Goal: Task Accomplishment & Management: Use online tool/utility

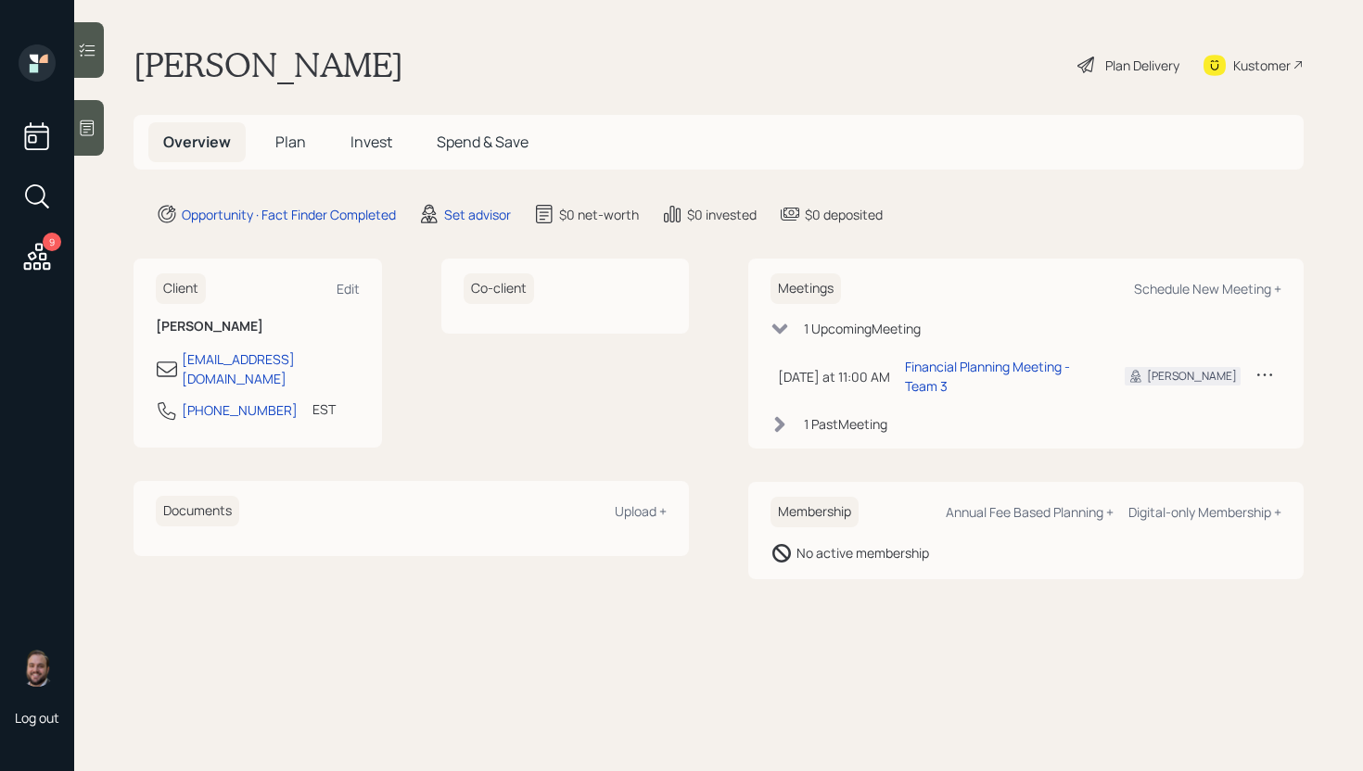
click at [48, 253] on icon at bounding box center [36, 256] width 33 height 33
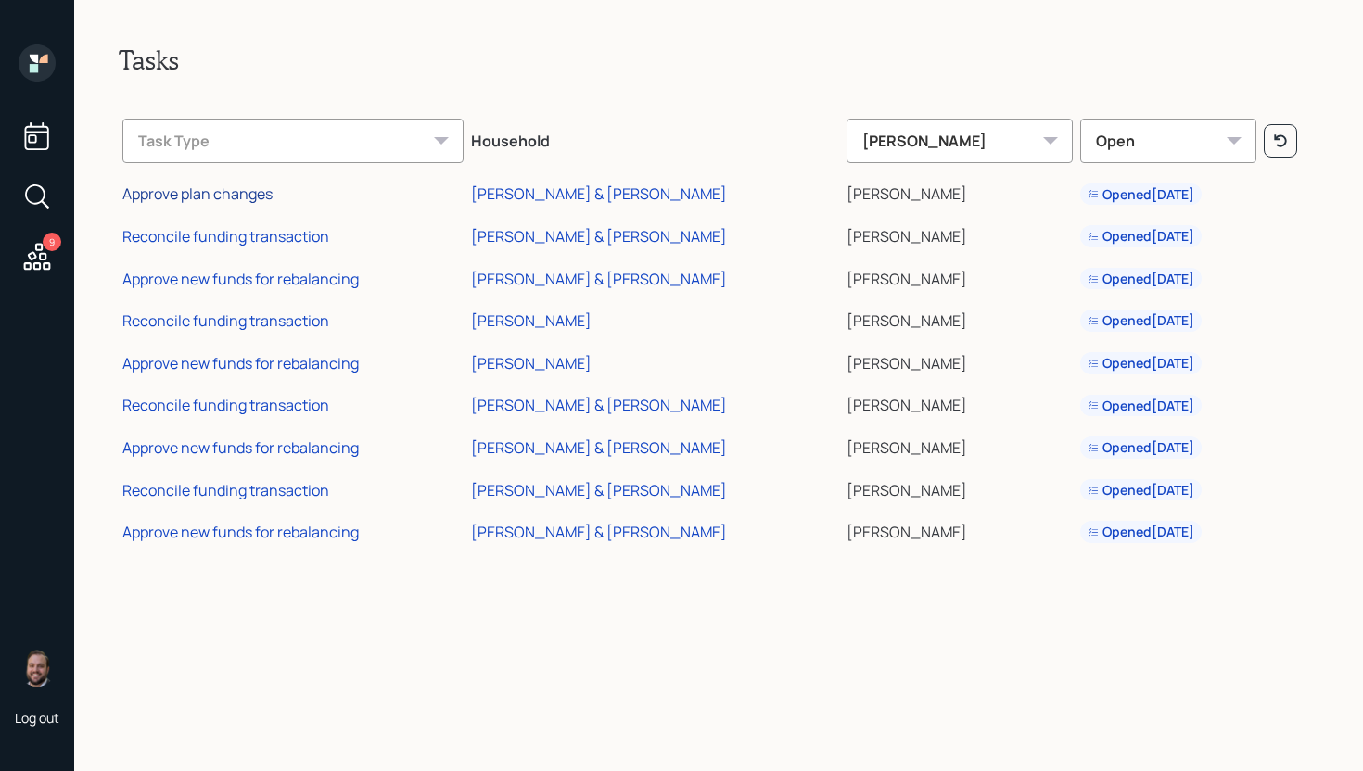
click at [199, 193] on div "Approve plan changes" at bounding box center [197, 194] width 150 height 20
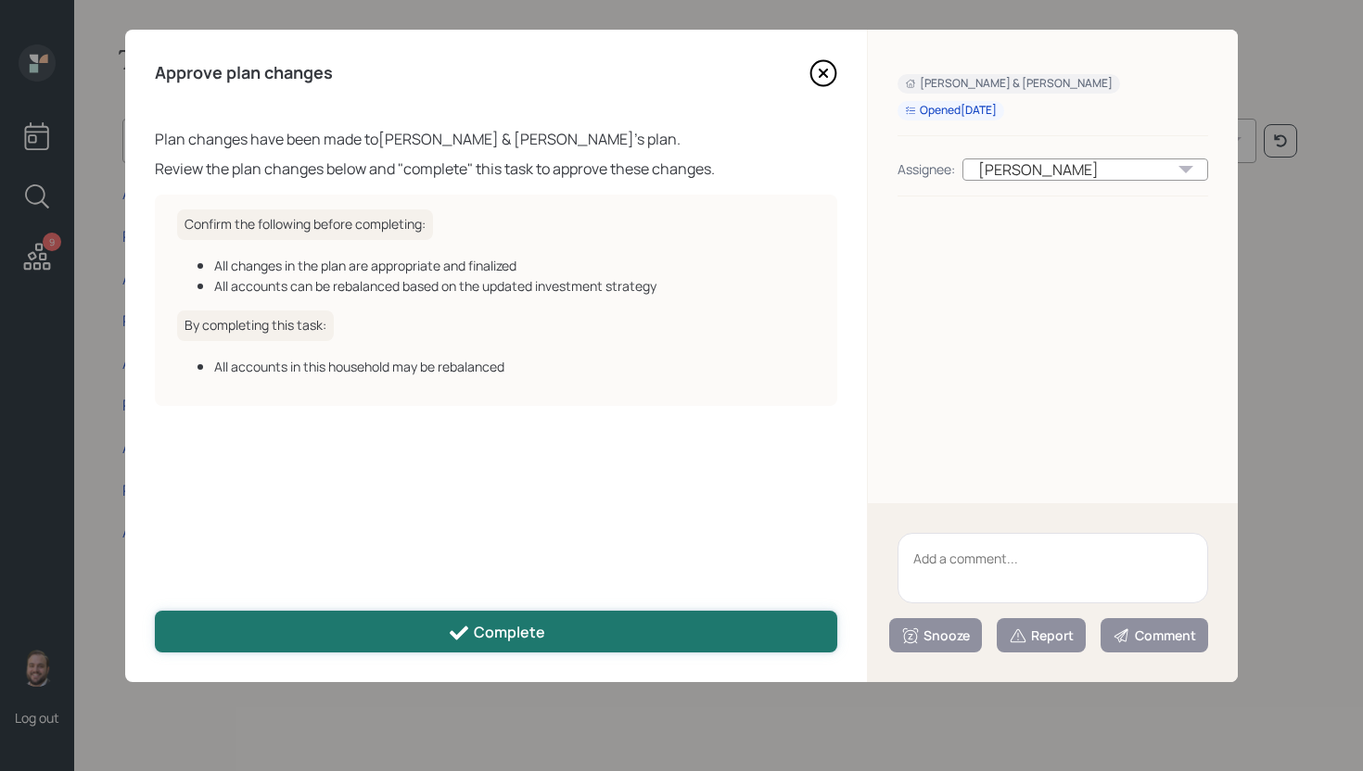
click at [511, 626] on div "Complete" at bounding box center [496, 633] width 97 height 22
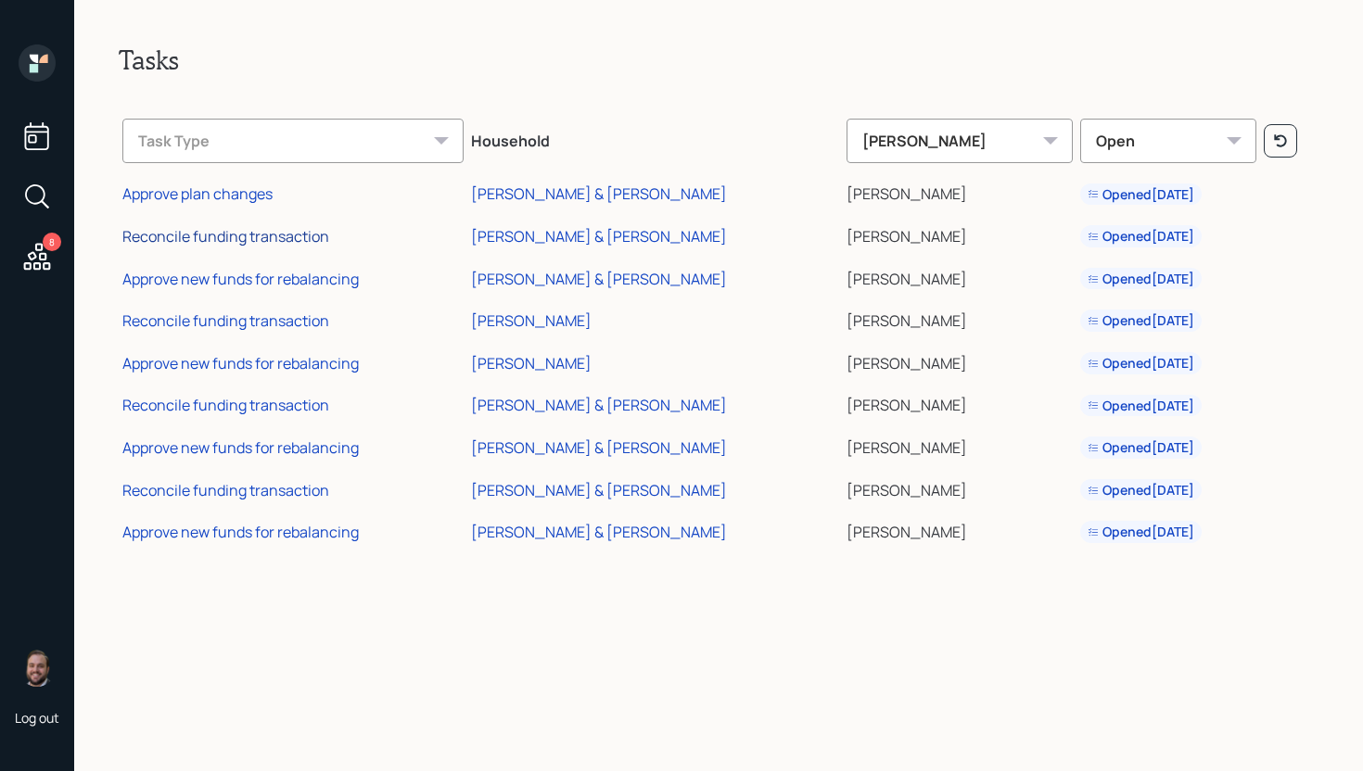
click at [252, 236] on div "Reconcile funding transaction" at bounding box center [225, 236] width 207 height 20
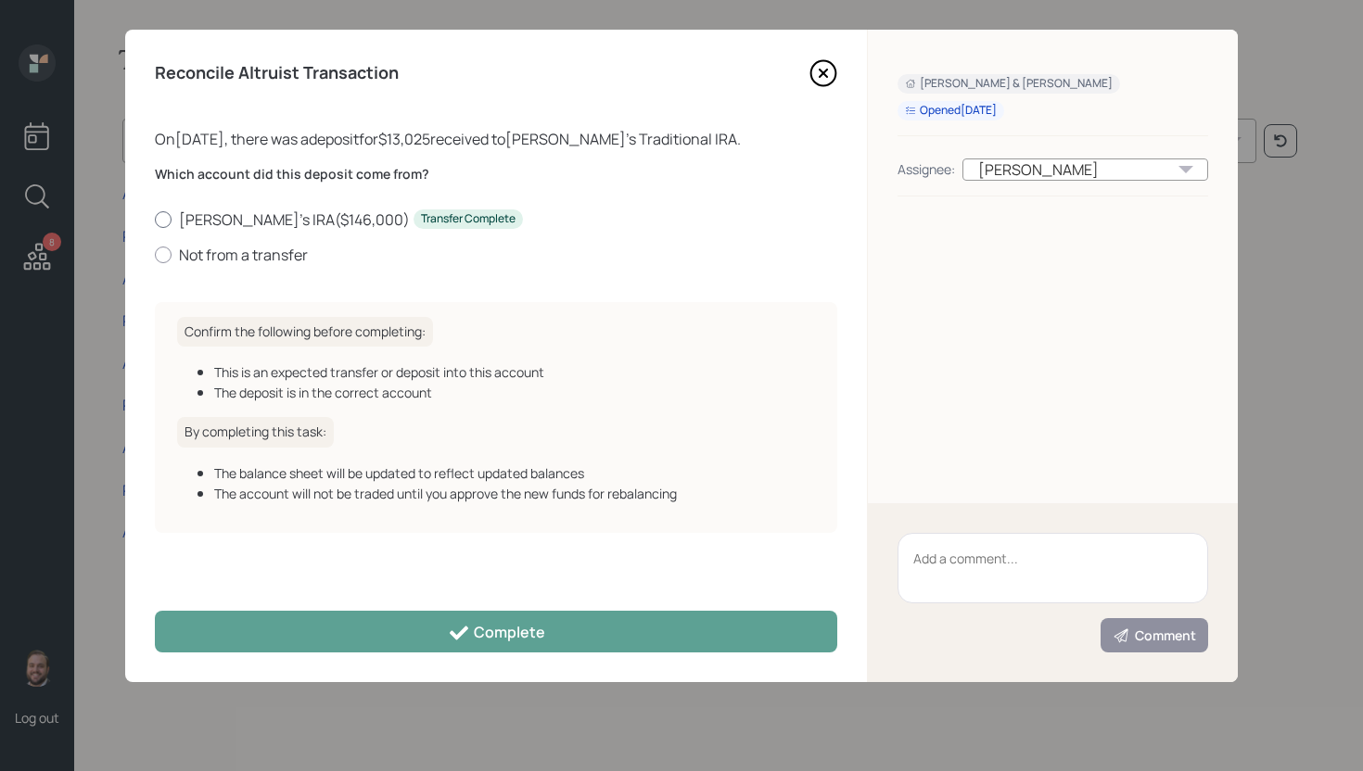
click at [299, 214] on label "Shawn's IRA ( $146,000 ) Transfer Complete" at bounding box center [496, 220] width 682 height 20
click at [155, 219] on input "Shawn's IRA ( $146,000 ) Transfer Complete" at bounding box center [154, 219] width 1 height 1
radio input "true"
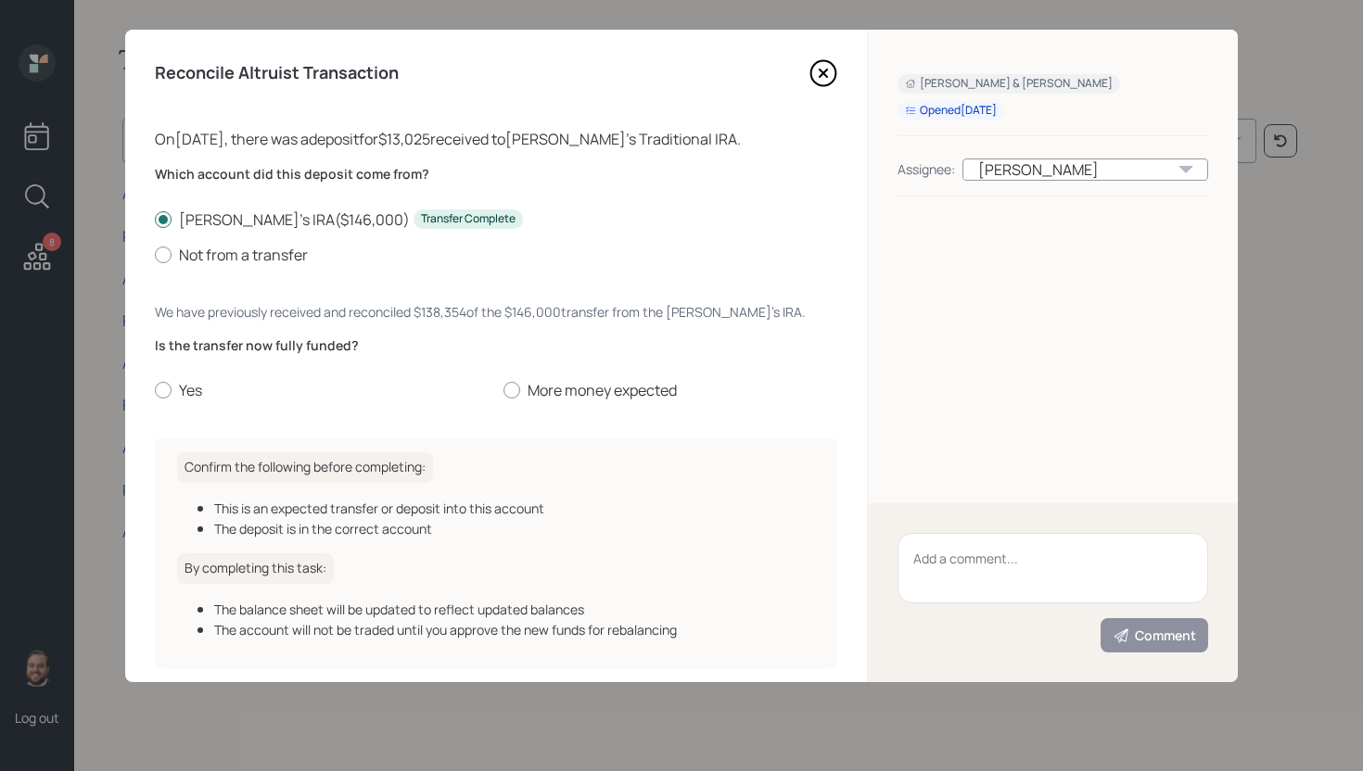
click at [175, 377] on div "Is the transfer now fully funded? Yes More money expected" at bounding box center [496, 369] width 682 height 65
click at [177, 393] on label "Yes" at bounding box center [322, 390] width 334 height 20
click at [155, 391] on input "Yes" at bounding box center [154, 390] width 1 height 1
radio input "true"
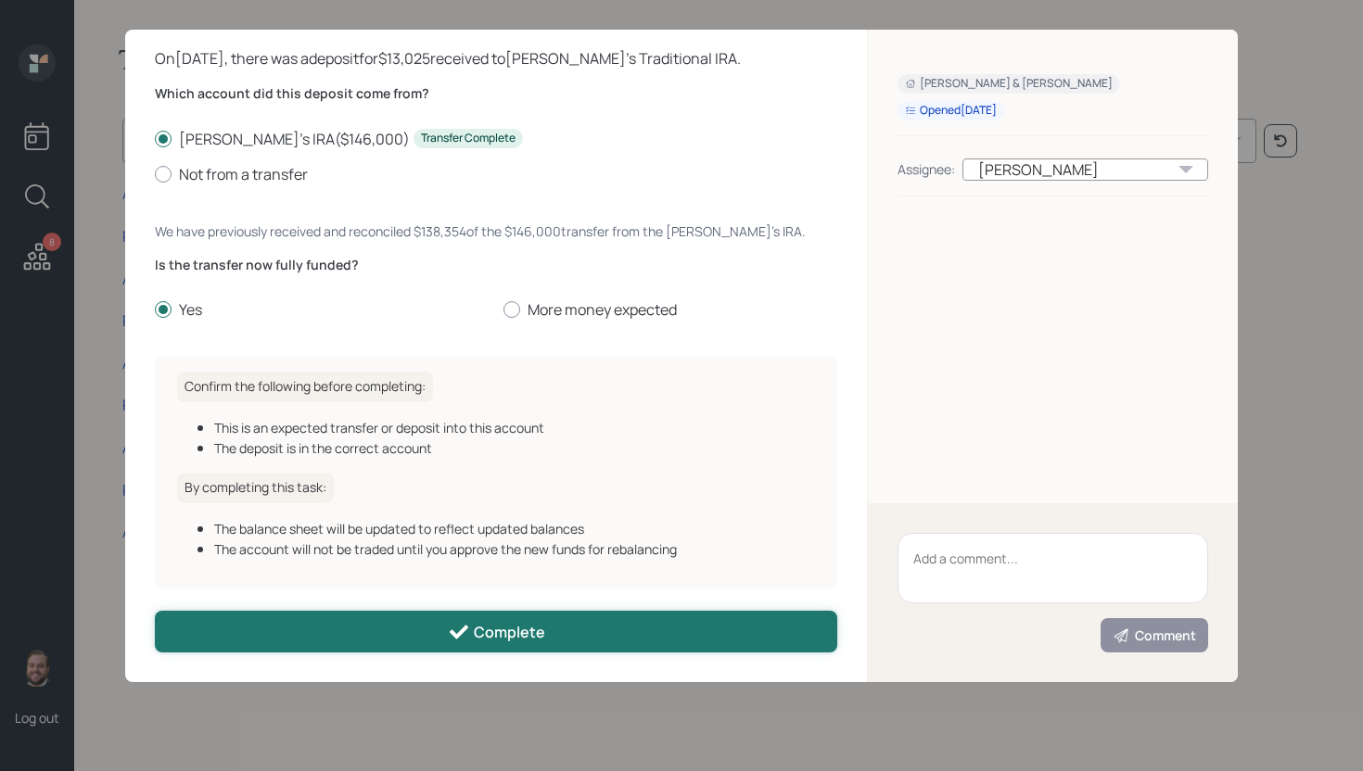
click at [587, 620] on button "Complete" at bounding box center [496, 632] width 682 height 42
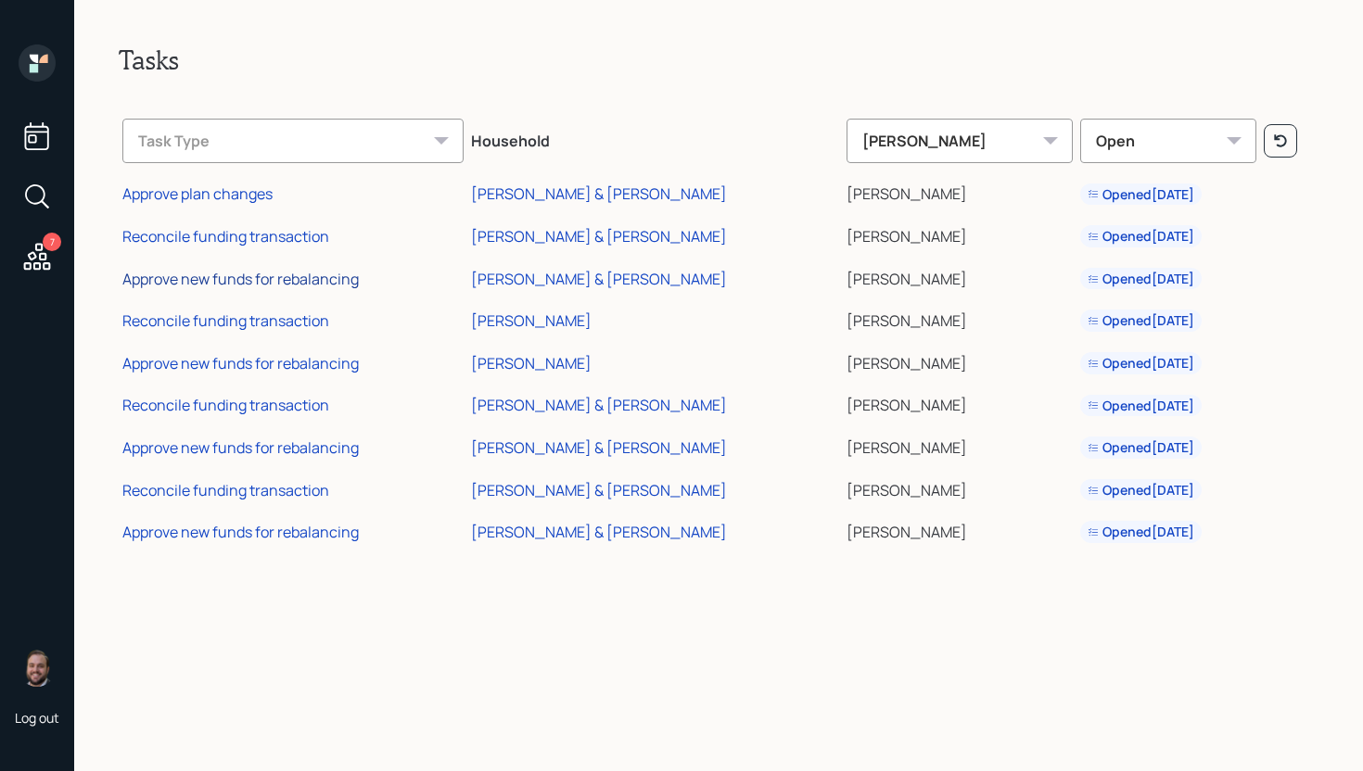
click at [320, 276] on div "Approve new funds for rebalancing" at bounding box center [240, 279] width 236 height 20
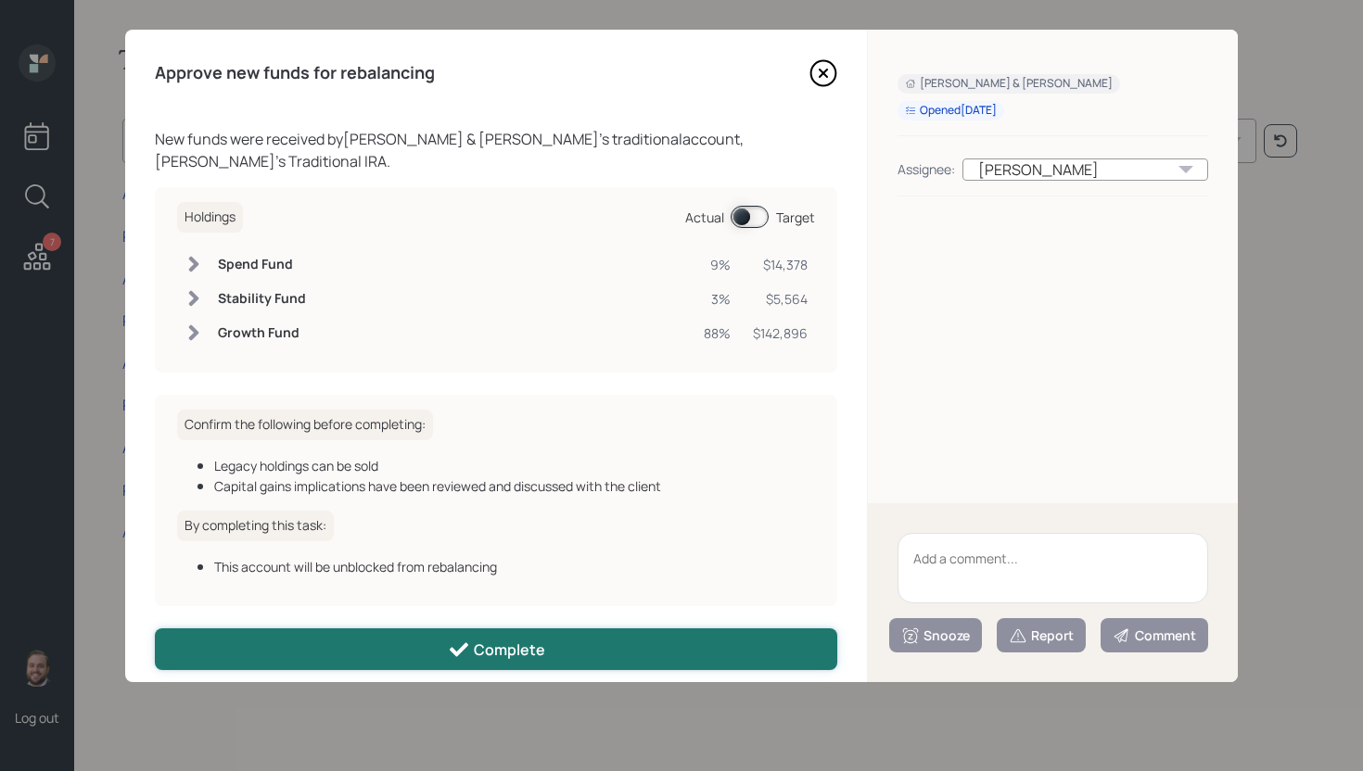
click at [527, 643] on div "Complete" at bounding box center [496, 650] width 97 height 22
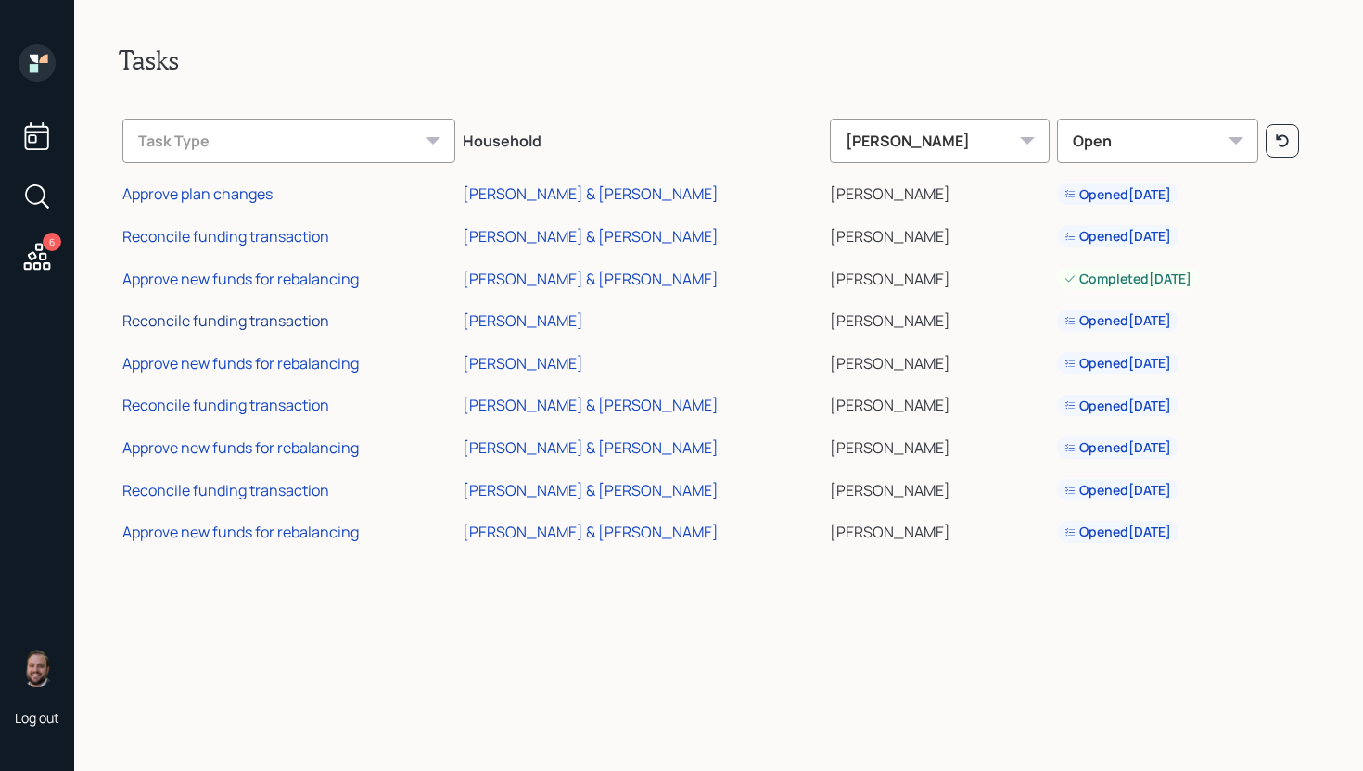
click at [267, 316] on div "Reconcile funding transaction" at bounding box center [225, 321] width 207 height 20
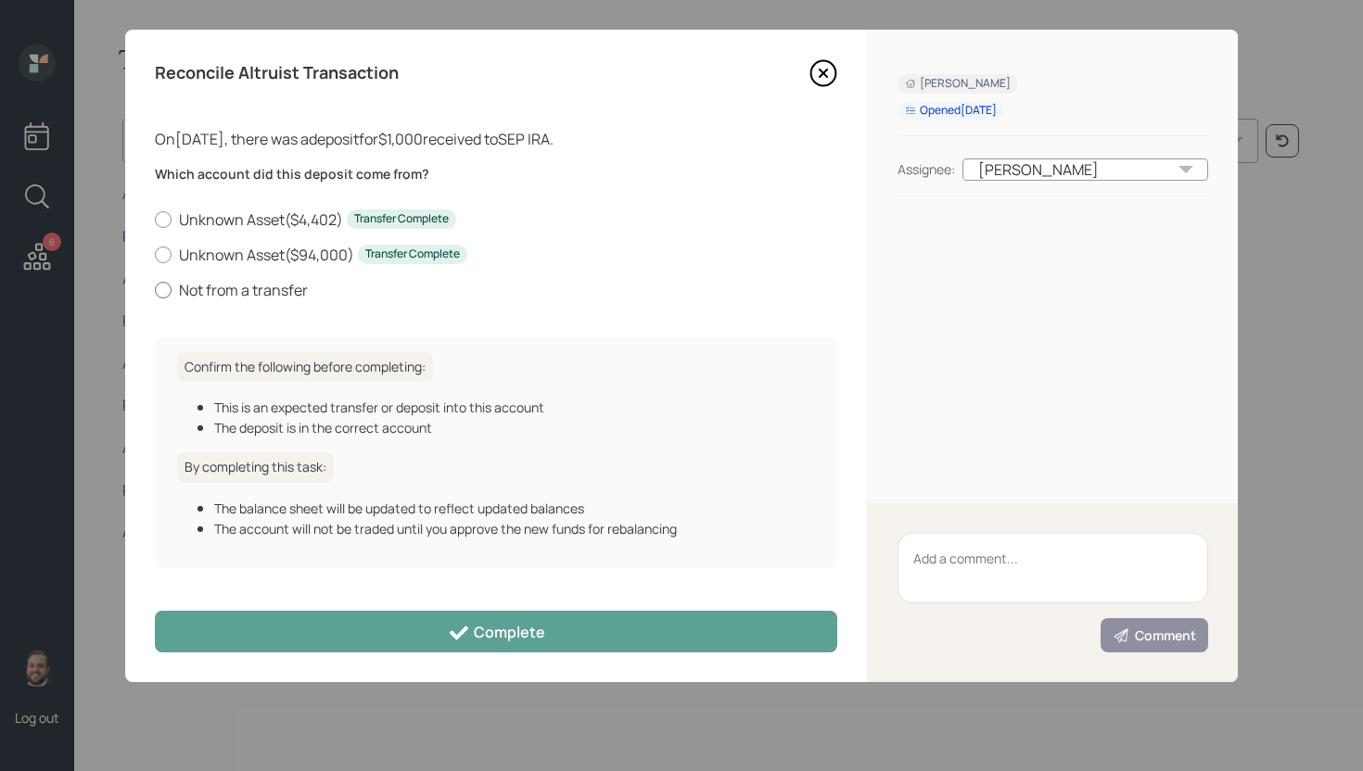
click at [267, 290] on label "Not from a transfer" at bounding box center [496, 290] width 682 height 20
click at [155, 290] on input "Not from a transfer" at bounding box center [154, 289] width 1 height 1
radio input "true"
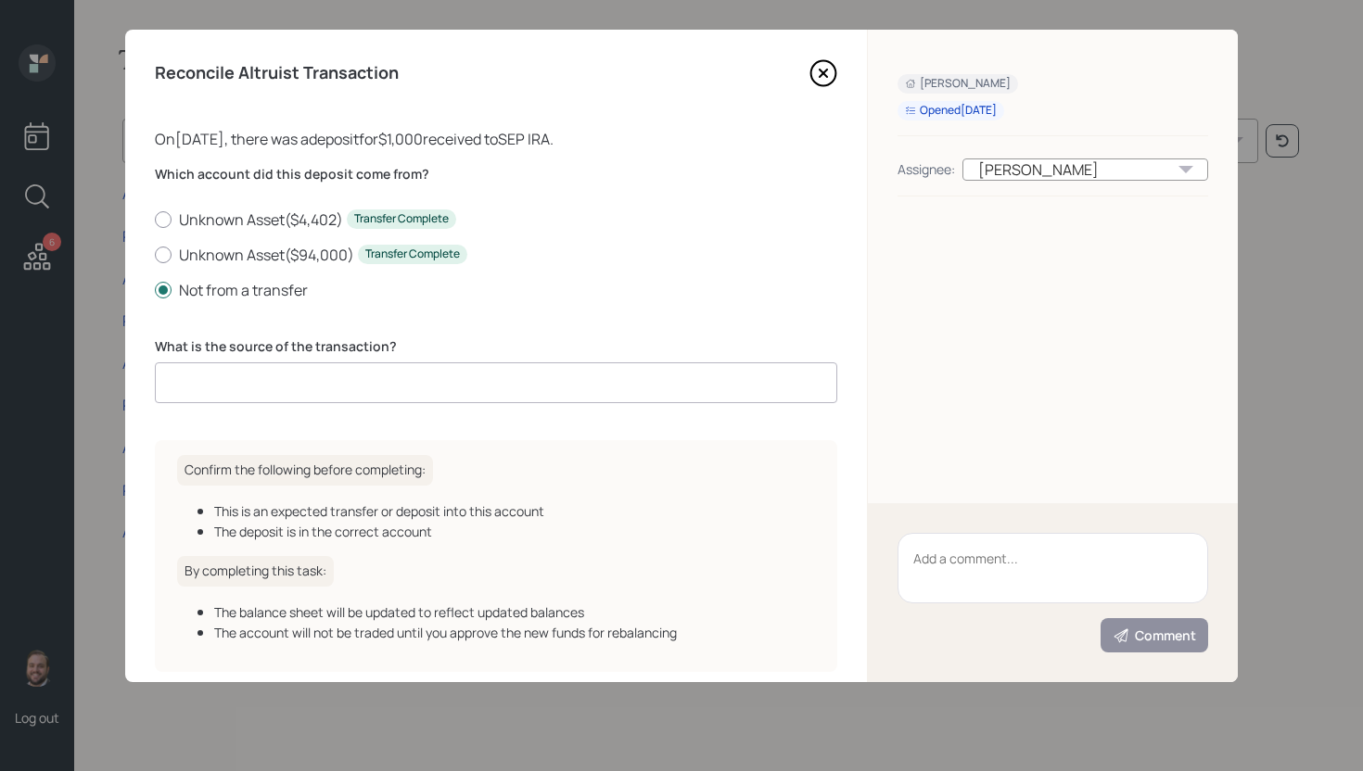
click at [288, 363] on input at bounding box center [496, 383] width 682 height 41
type input "Contribution"
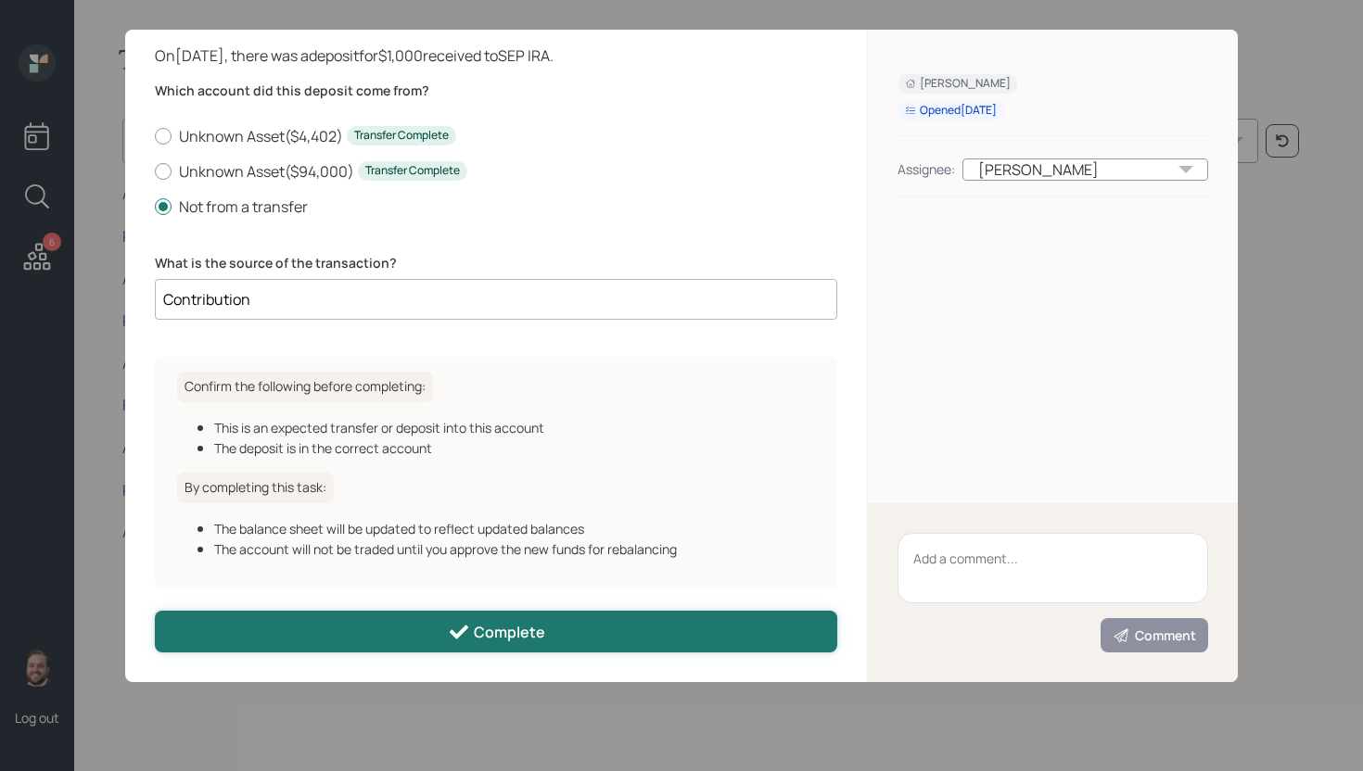
click at [487, 625] on div "Complete" at bounding box center [496, 632] width 97 height 22
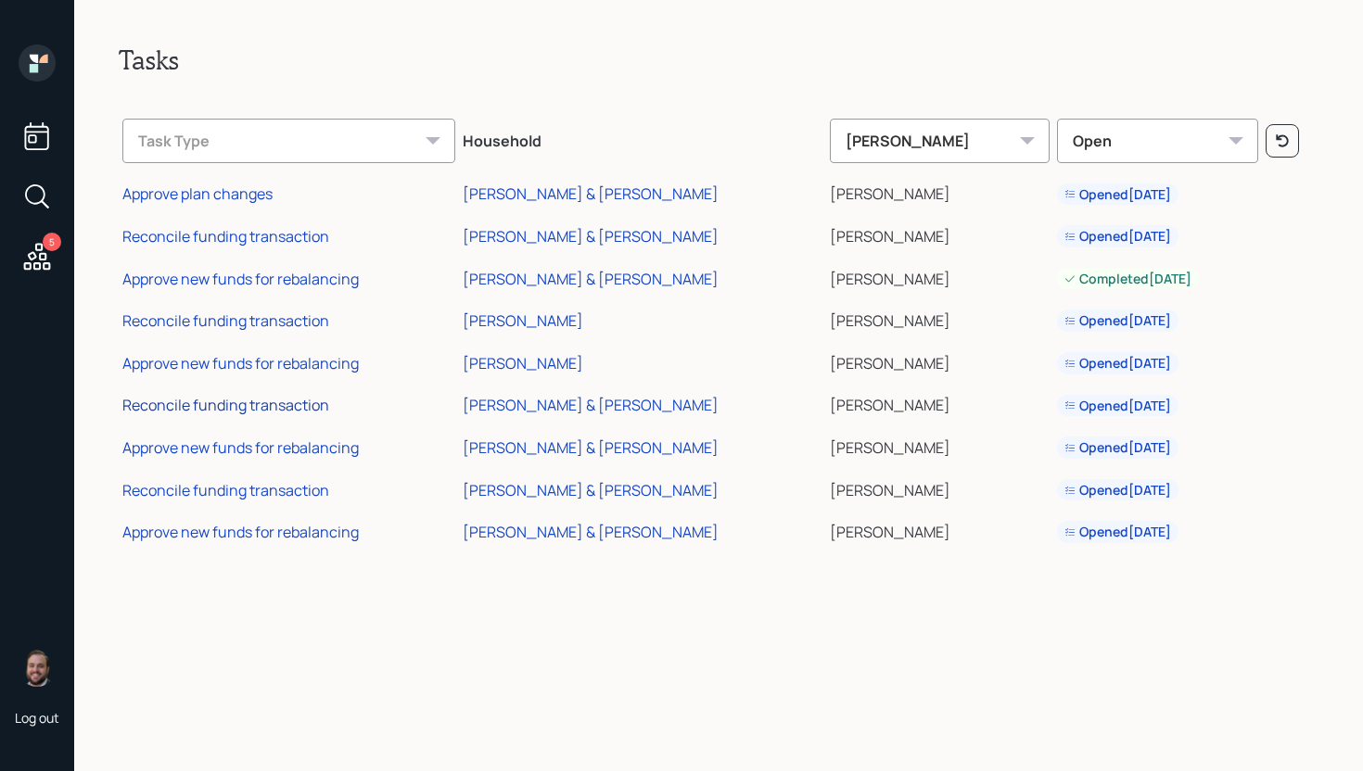
click at [277, 402] on div "Reconcile funding transaction" at bounding box center [225, 405] width 207 height 20
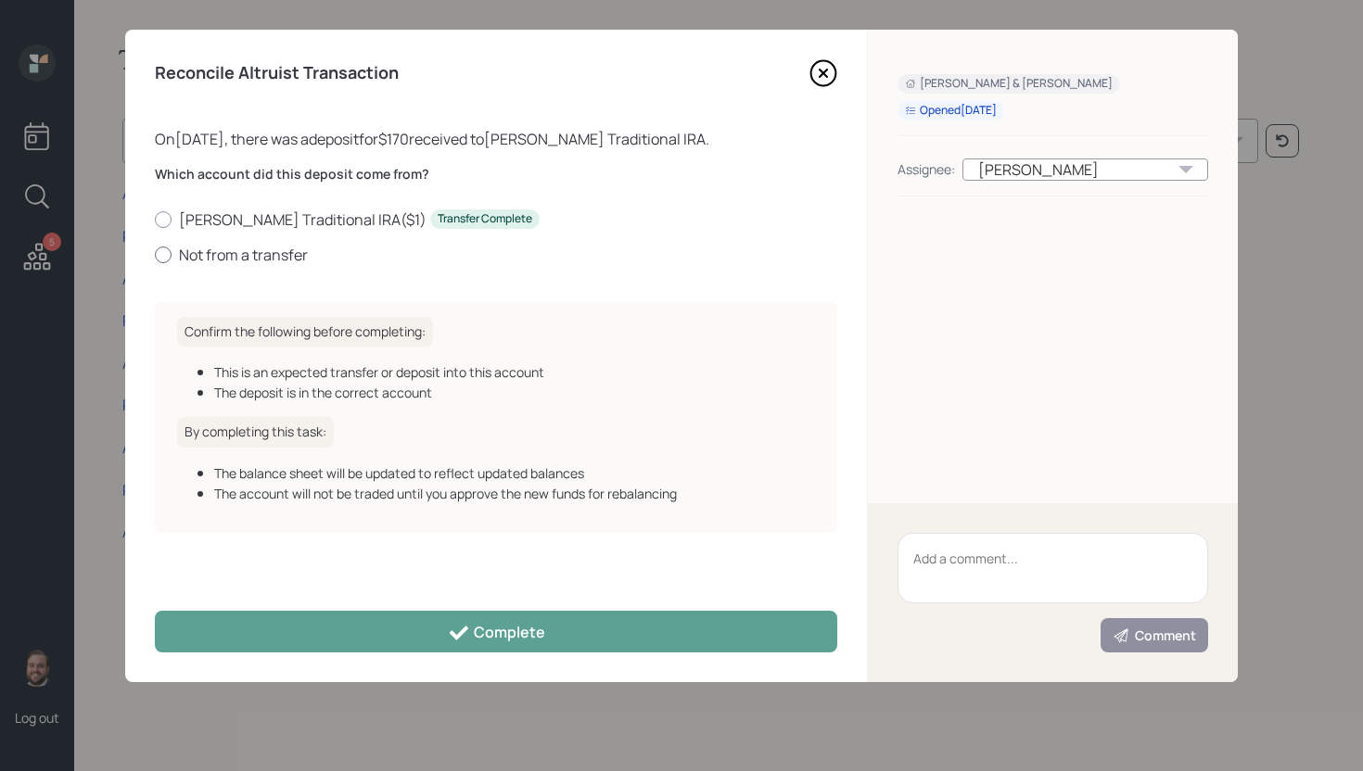
click at [233, 258] on label "Not from a transfer" at bounding box center [496, 255] width 682 height 20
click at [155, 255] on input "Not from a transfer" at bounding box center [154, 254] width 1 height 1
radio input "true"
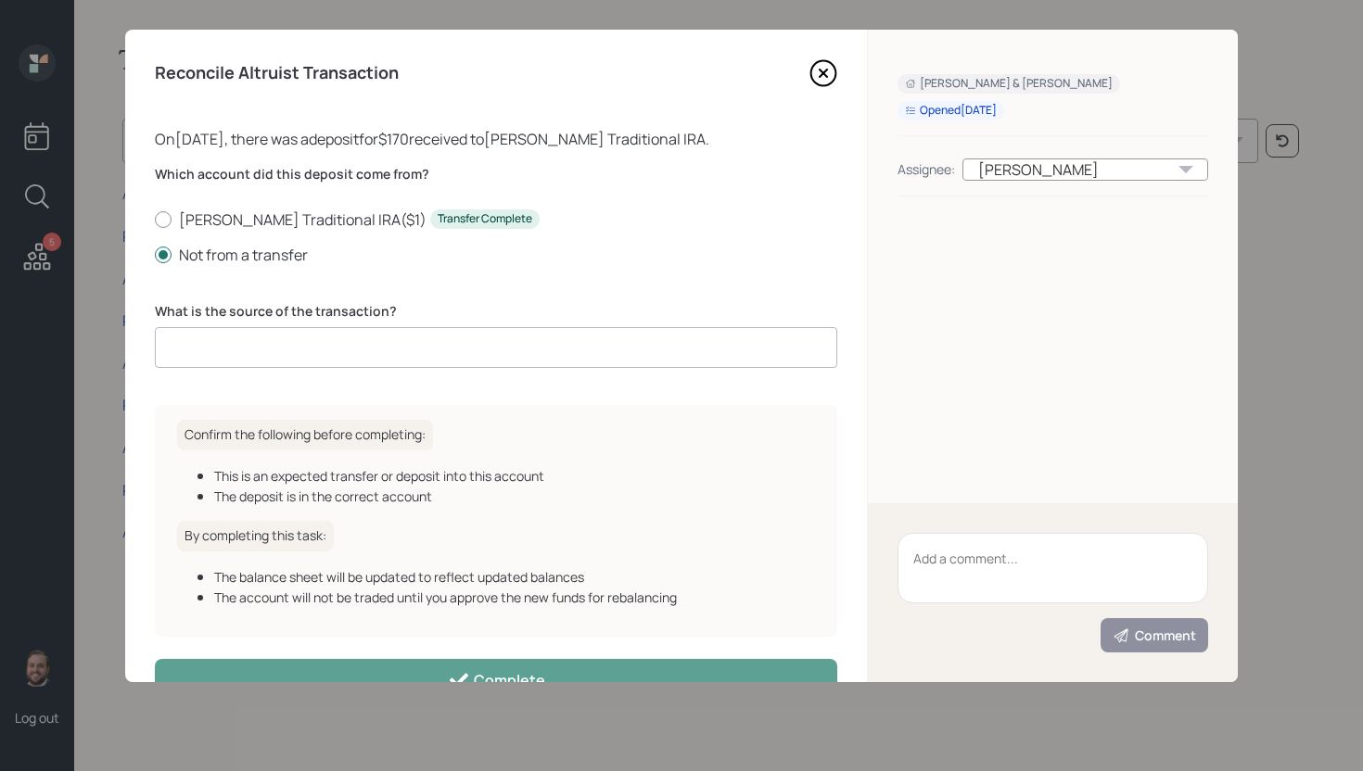
click at [220, 344] on input at bounding box center [496, 347] width 682 height 41
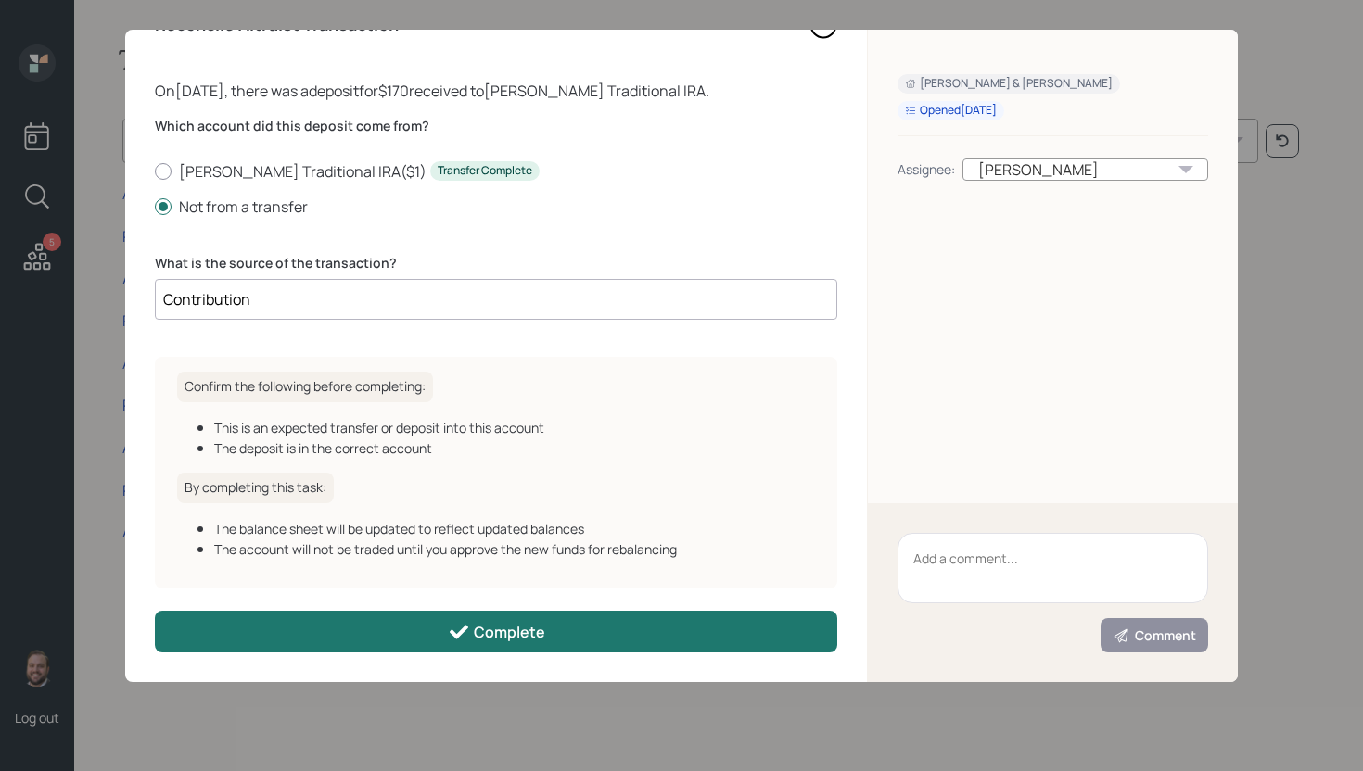
type input "Contribution"
click at [462, 634] on icon at bounding box center [459, 632] width 22 height 22
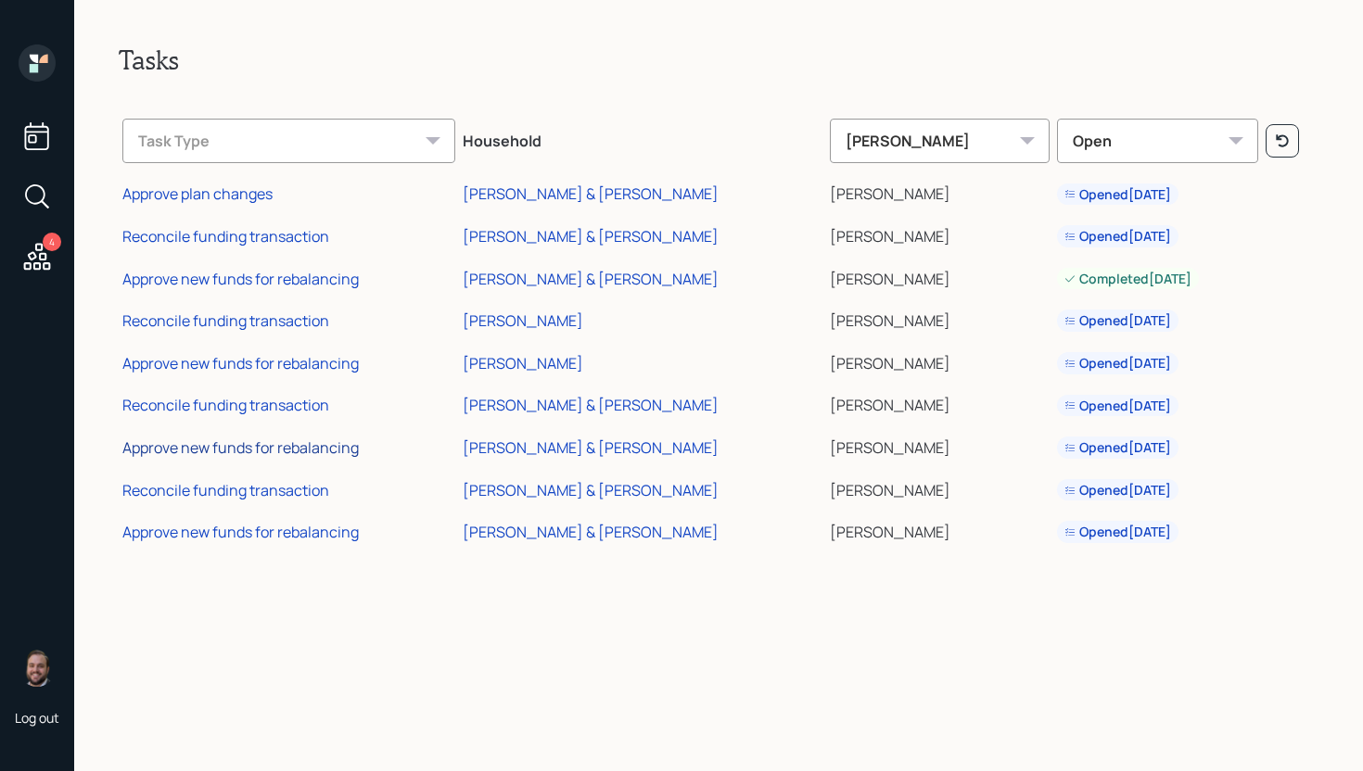
click at [297, 453] on div "Approve new funds for rebalancing" at bounding box center [240, 448] width 236 height 20
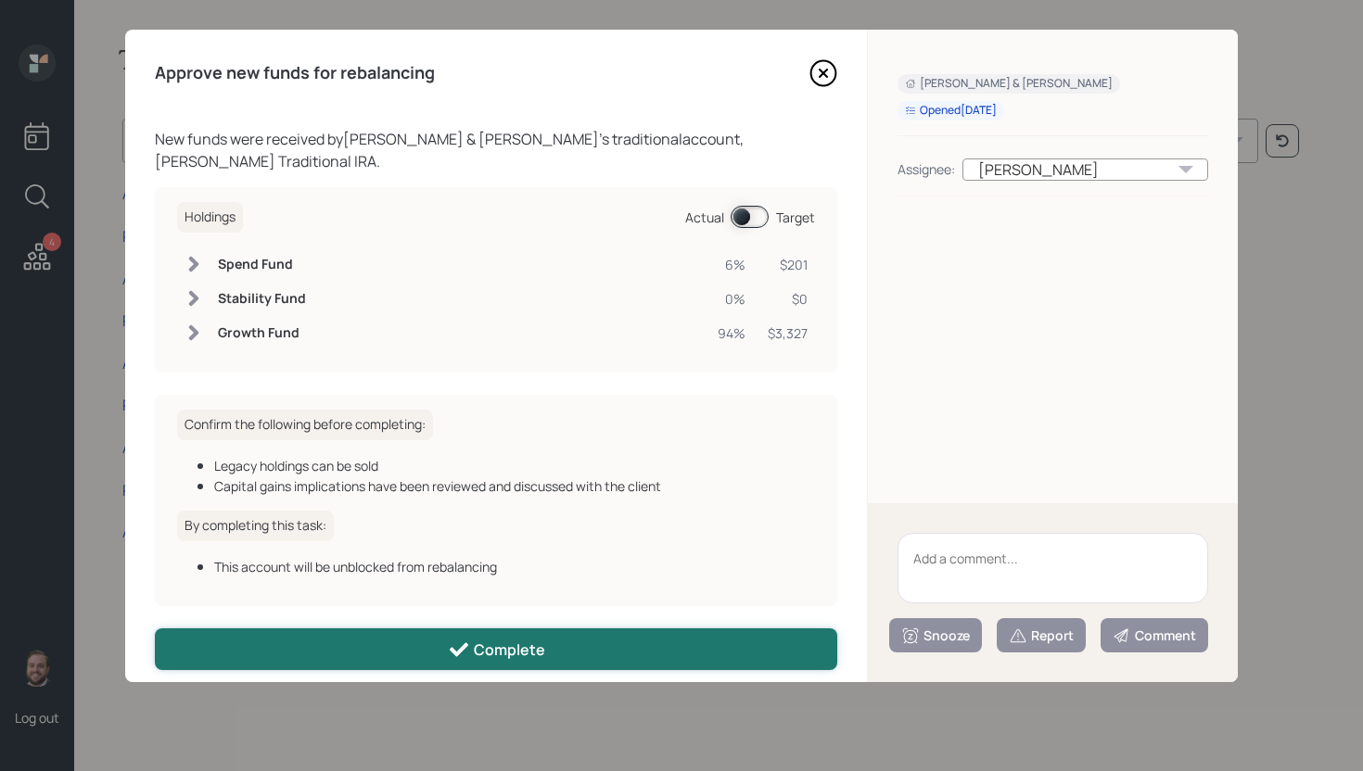
click at [444, 629] on button "Complete" at bounding box center [496, 650] width 682 height 42
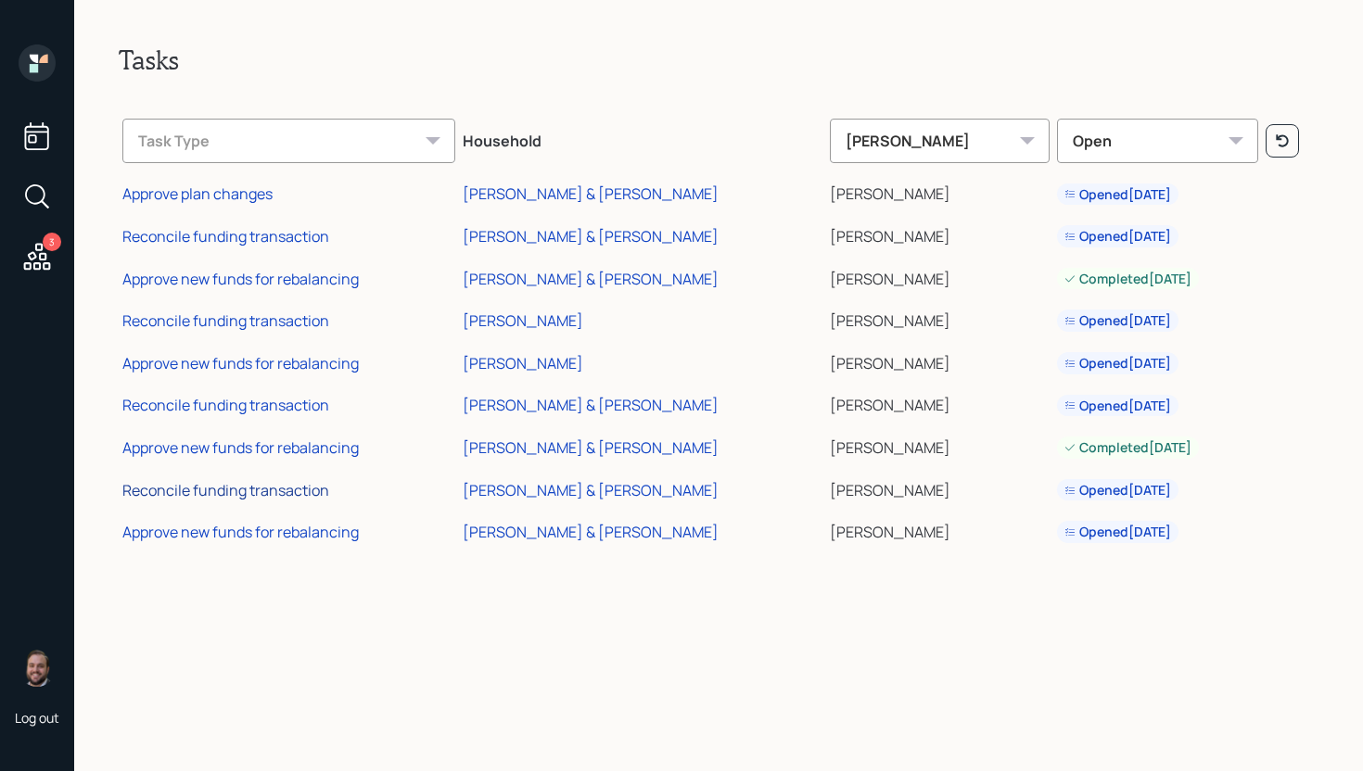
click at [294, 484] on div "Reconcile funding transaction" at bounding box center [225, 490] width 207 height 20
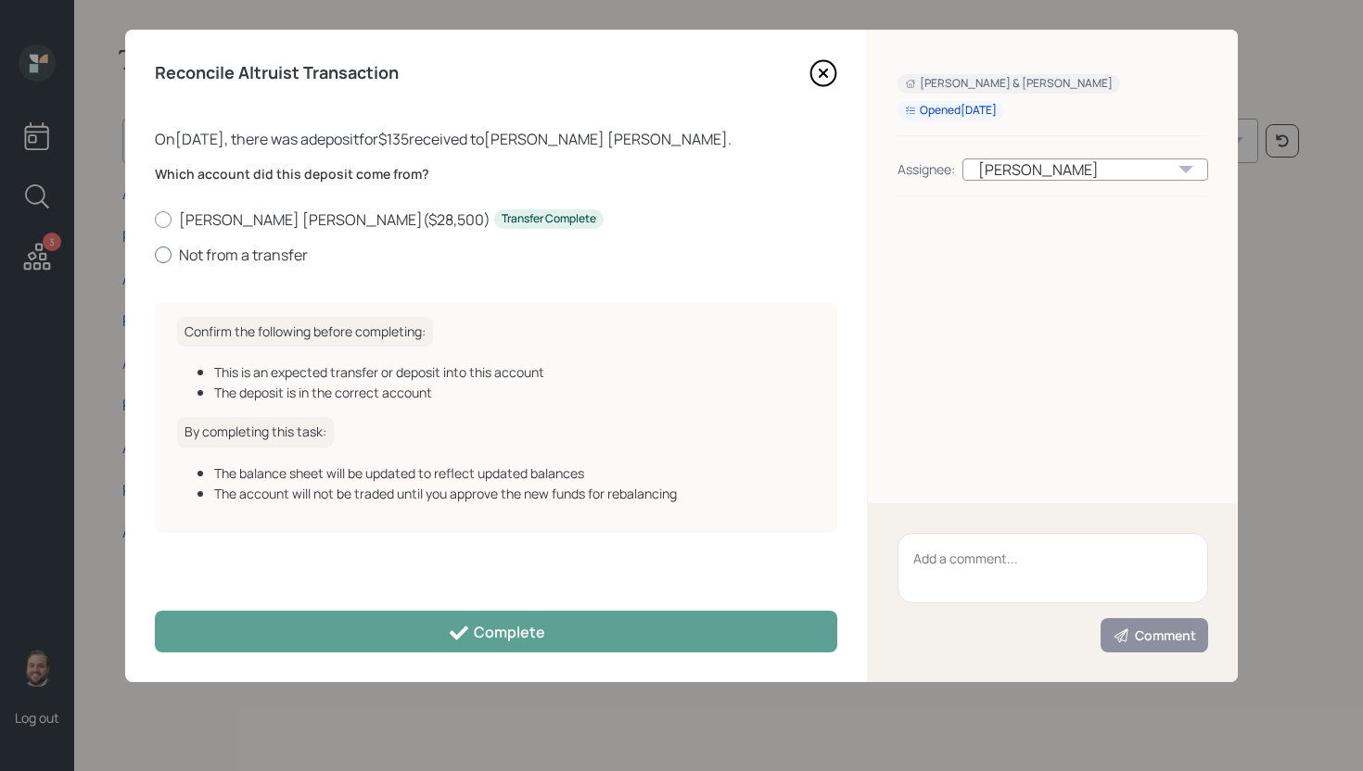
click at [295, 258] on label "Not from a transfer" at bounding box center [496, 255] width 682 height 20
click at [155, 255] on input "Not from a transfer" at bounding box center [154, 254] width 1 height 1
radio input "true"
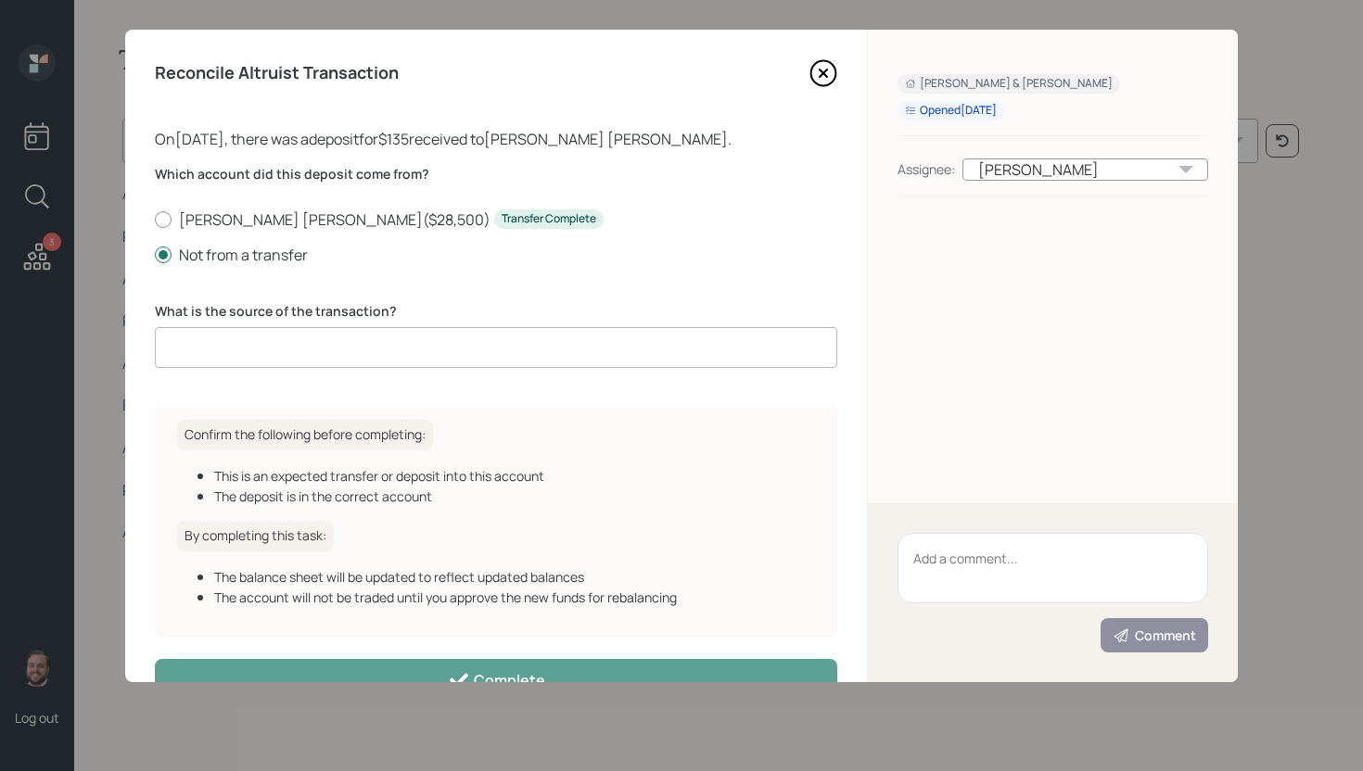
click at [330, 349] on input at bounding box center [496, 347] width 682 height 41
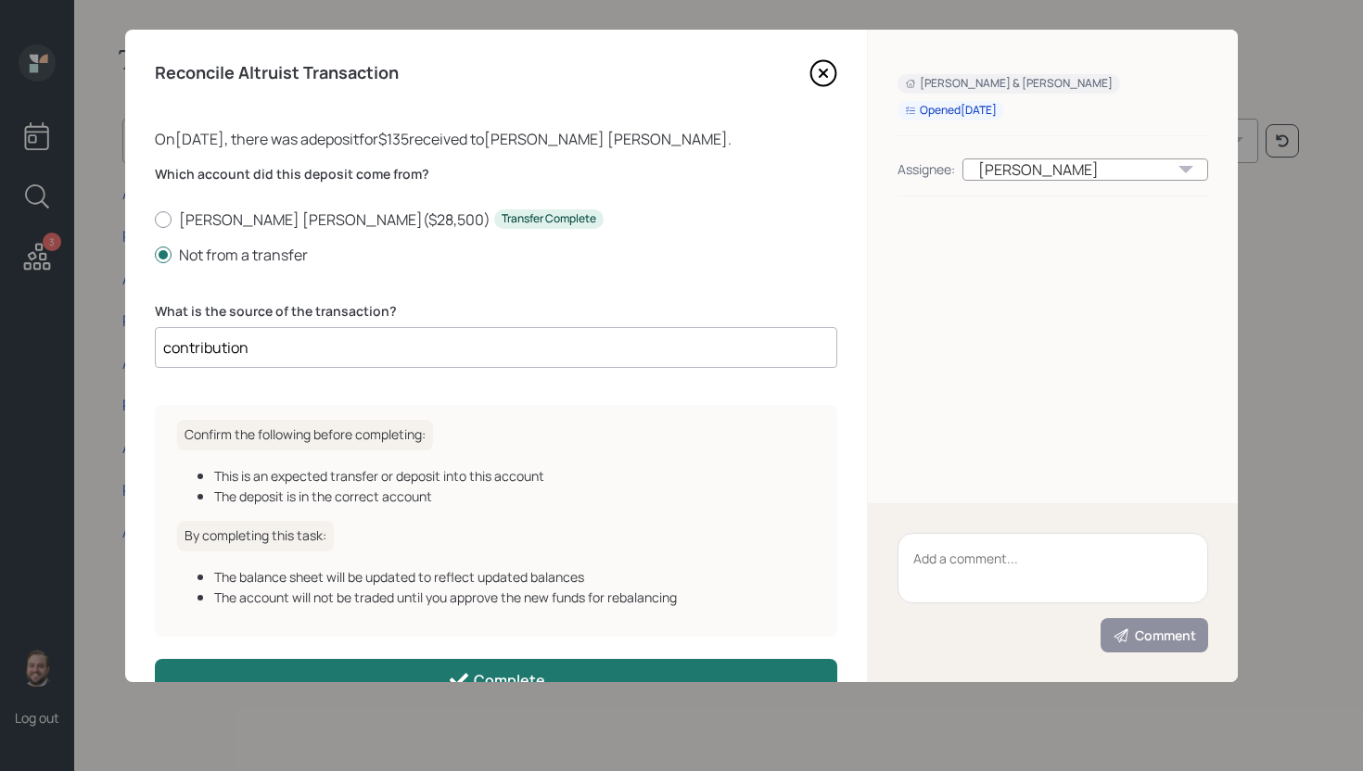
type input "contribution"
click at [529, 669] on button "Complete" at bounding box center [496, 680] width 682 height 42
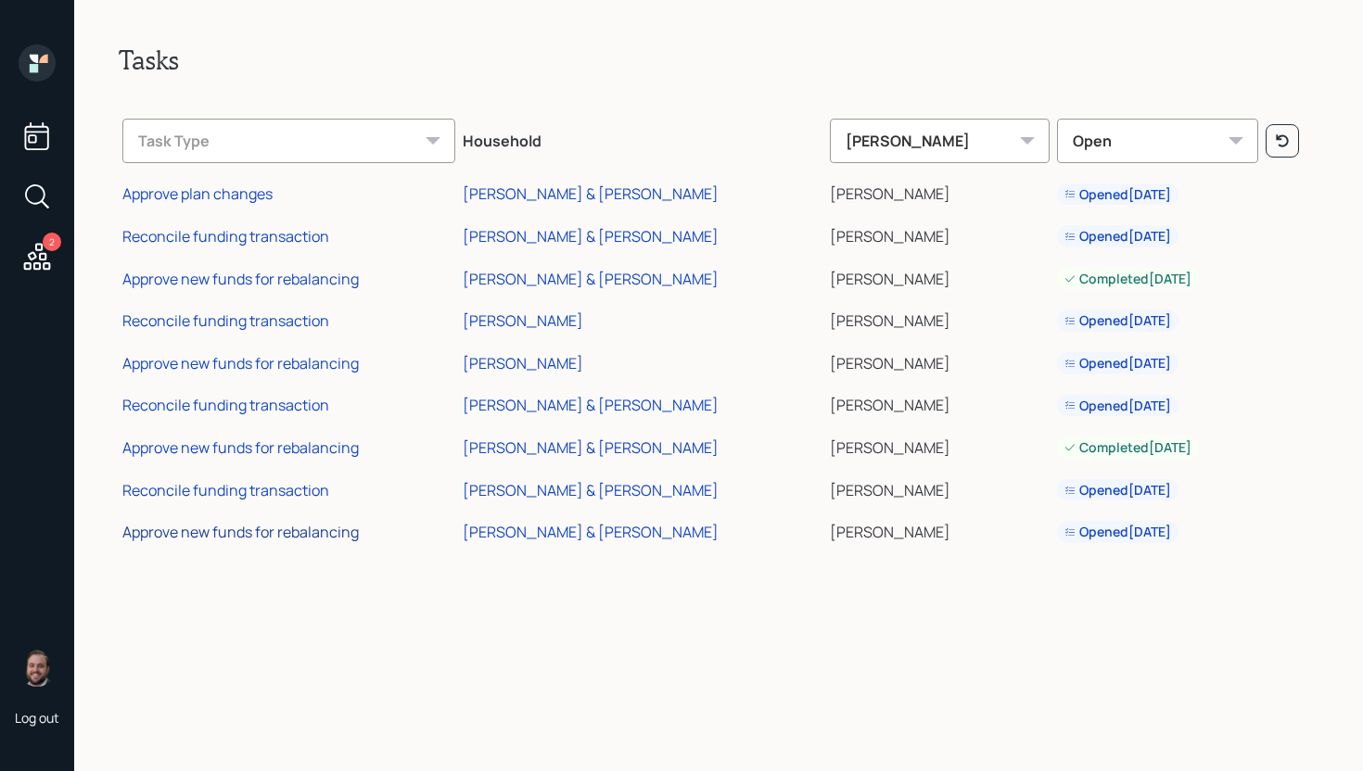
click at [223, 537] on div "Approve new funds for rebalancing" at bounding box center [240, 532] width 236 height 20
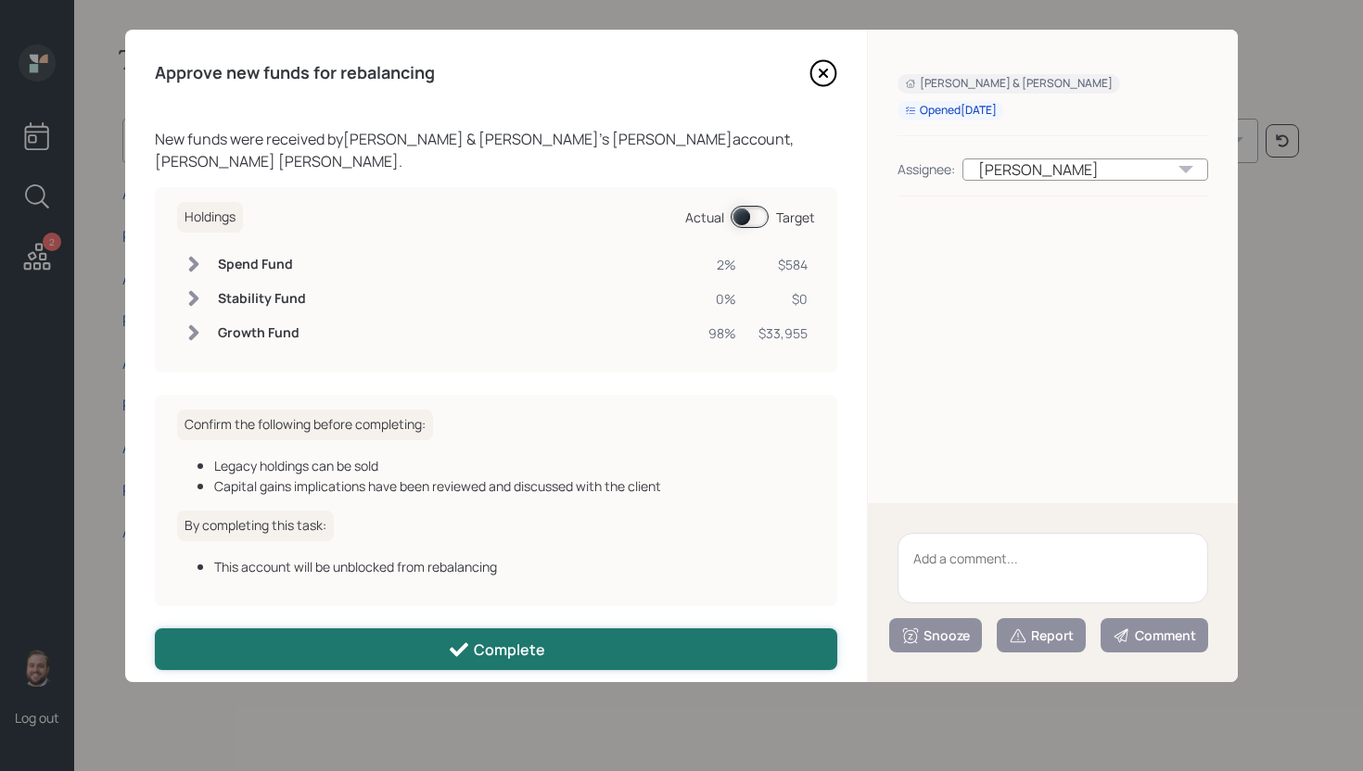
click at [427, 633] on button "Complete" at bounding box center [496, 650] width 682 height 42
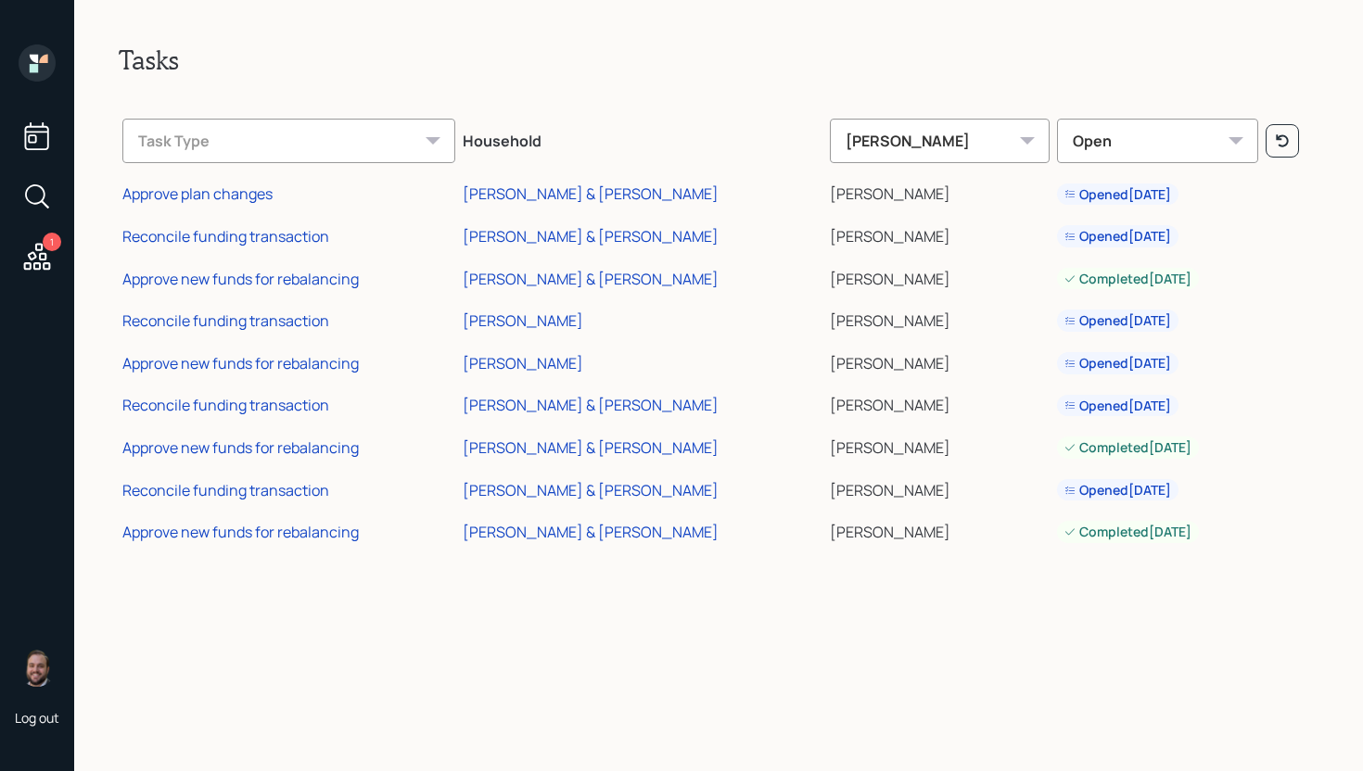
click at [55, 257] on div "1" at bounding box center [37, 162] width 45 height 234
click at [48, 257] on icon at bounding box center [36, 256] width 33 height 33
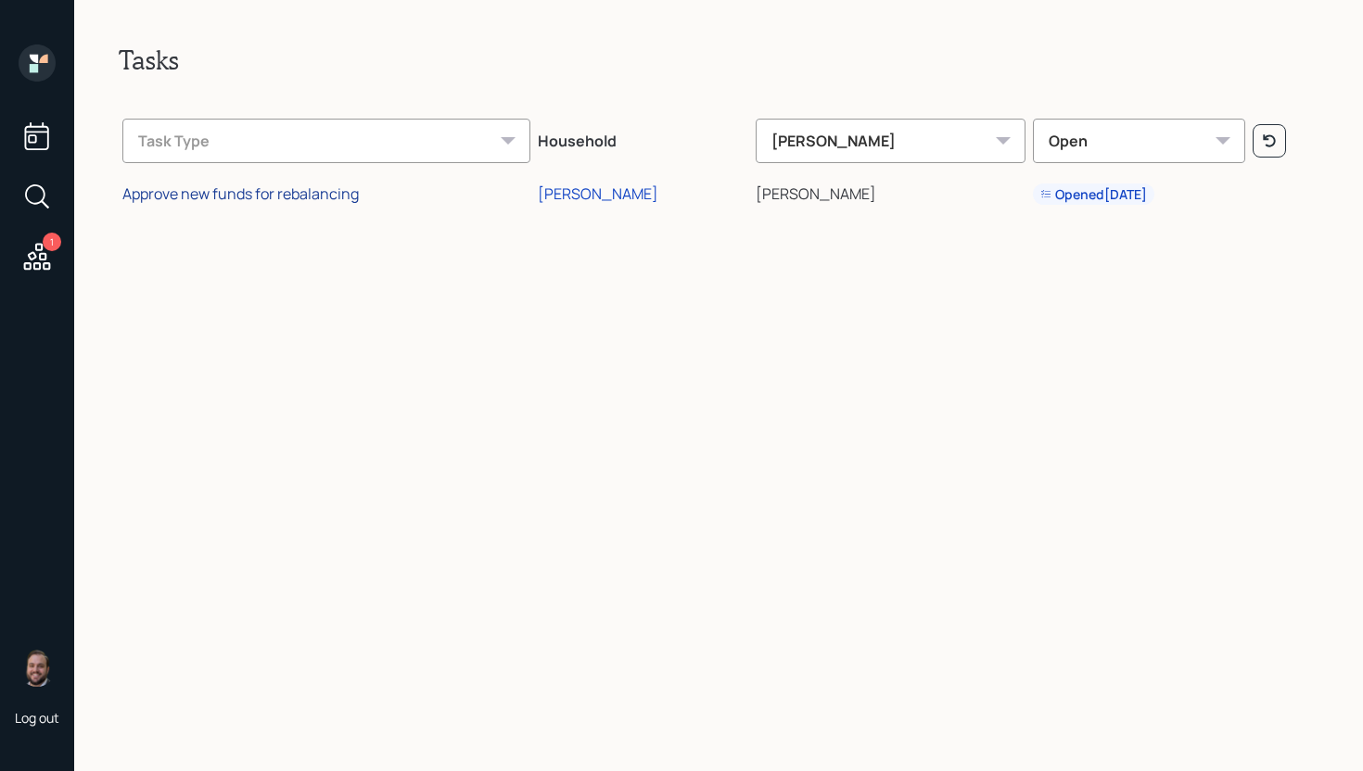
click at [312, 200] on div "Approve new funds for rebalancing" at bounding box center [240, 194] width 236 height 20
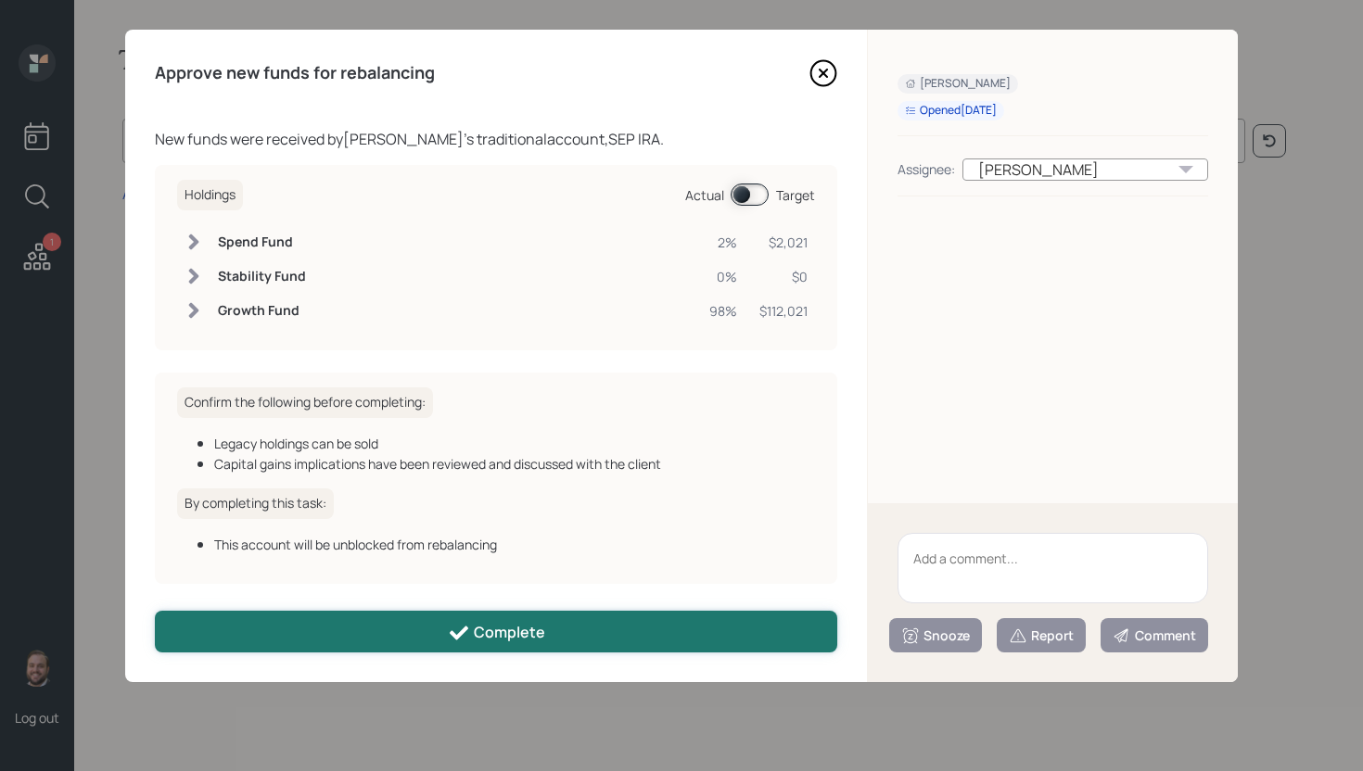
click at [488, 647] on button "Complete" at bounding box center [496, 632] width 682 height 42
